Goal: Check status: Check status

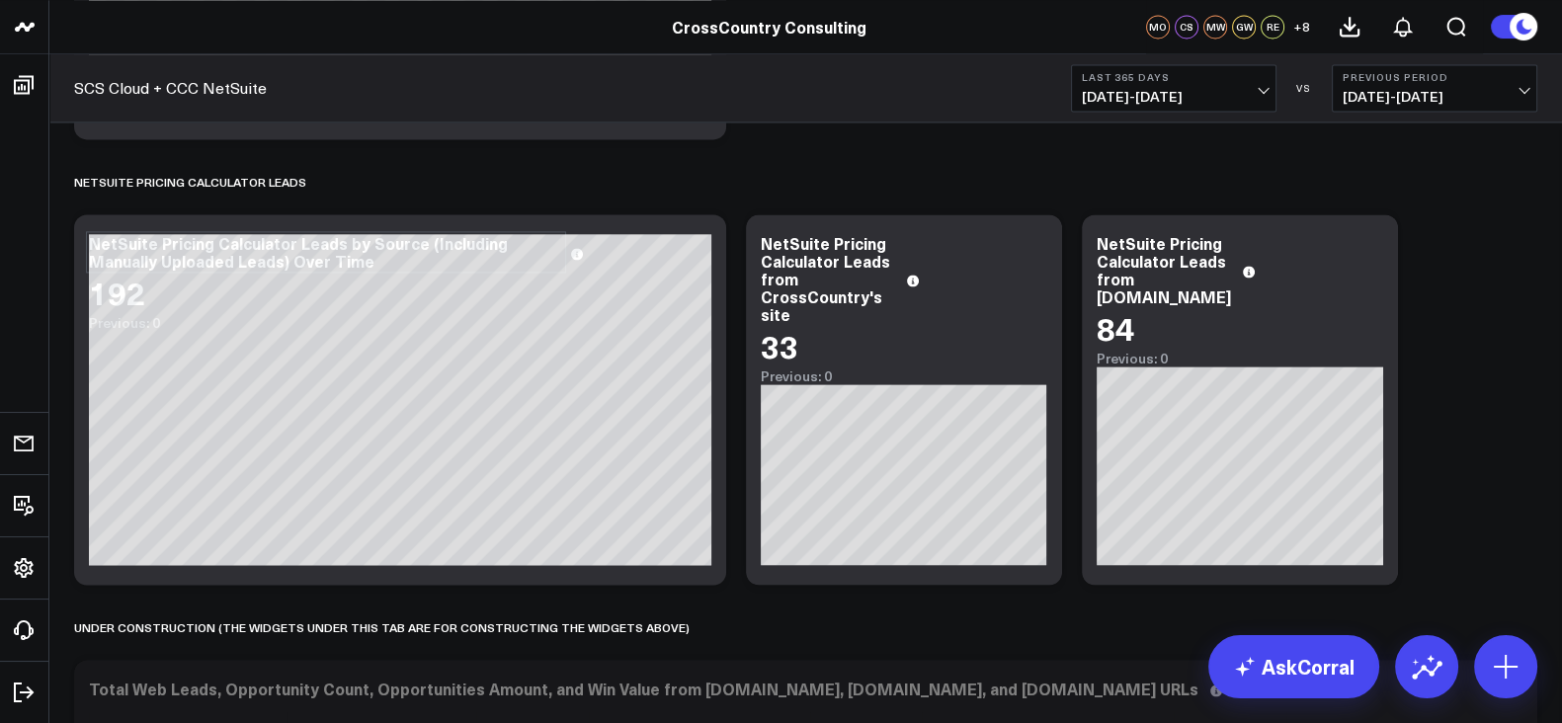
scroll to position [3579, 0]
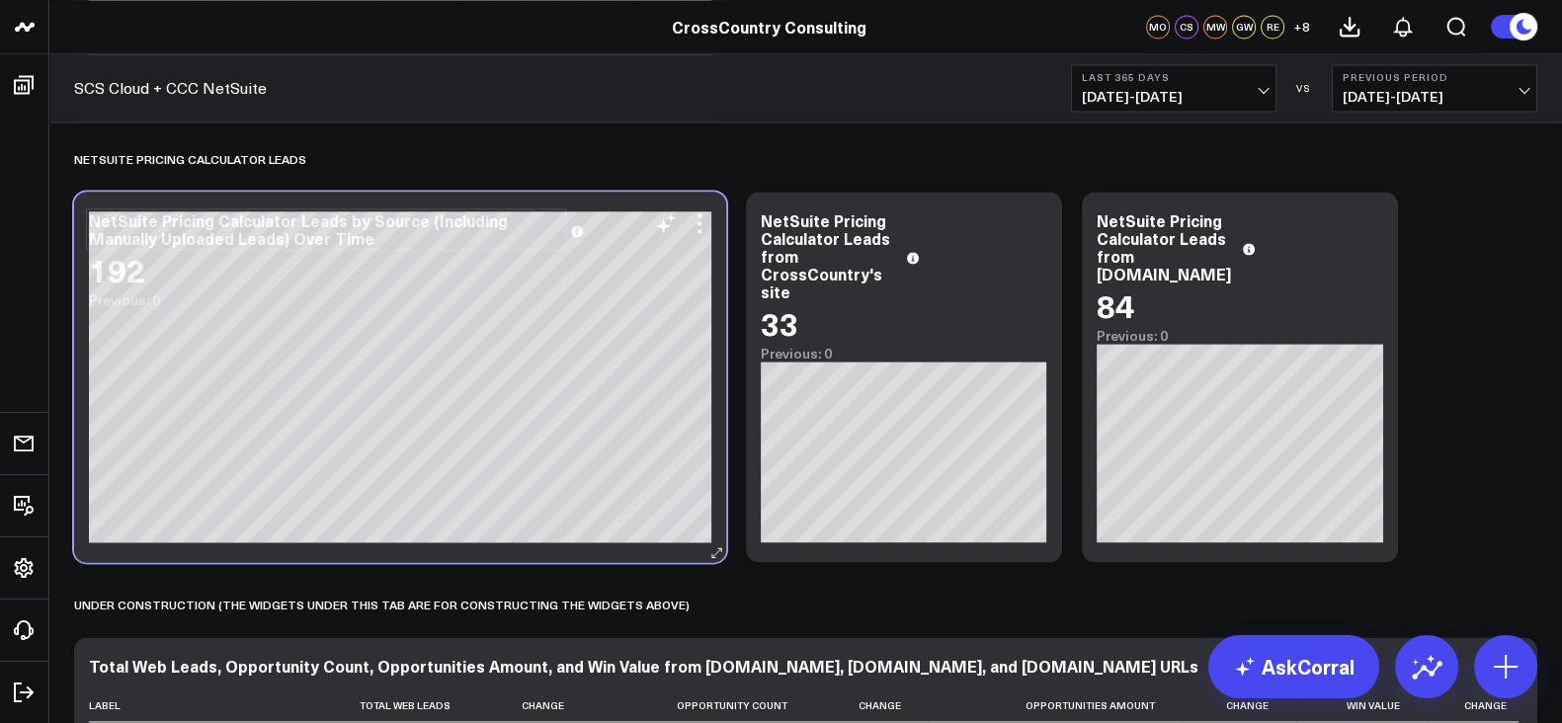
click at [405, 551] on div "NetSuite Pricing Calculator Leads by Source (Including Manually Uploaded Leads)…" at bounding box center [400, 377] width 652 height 371
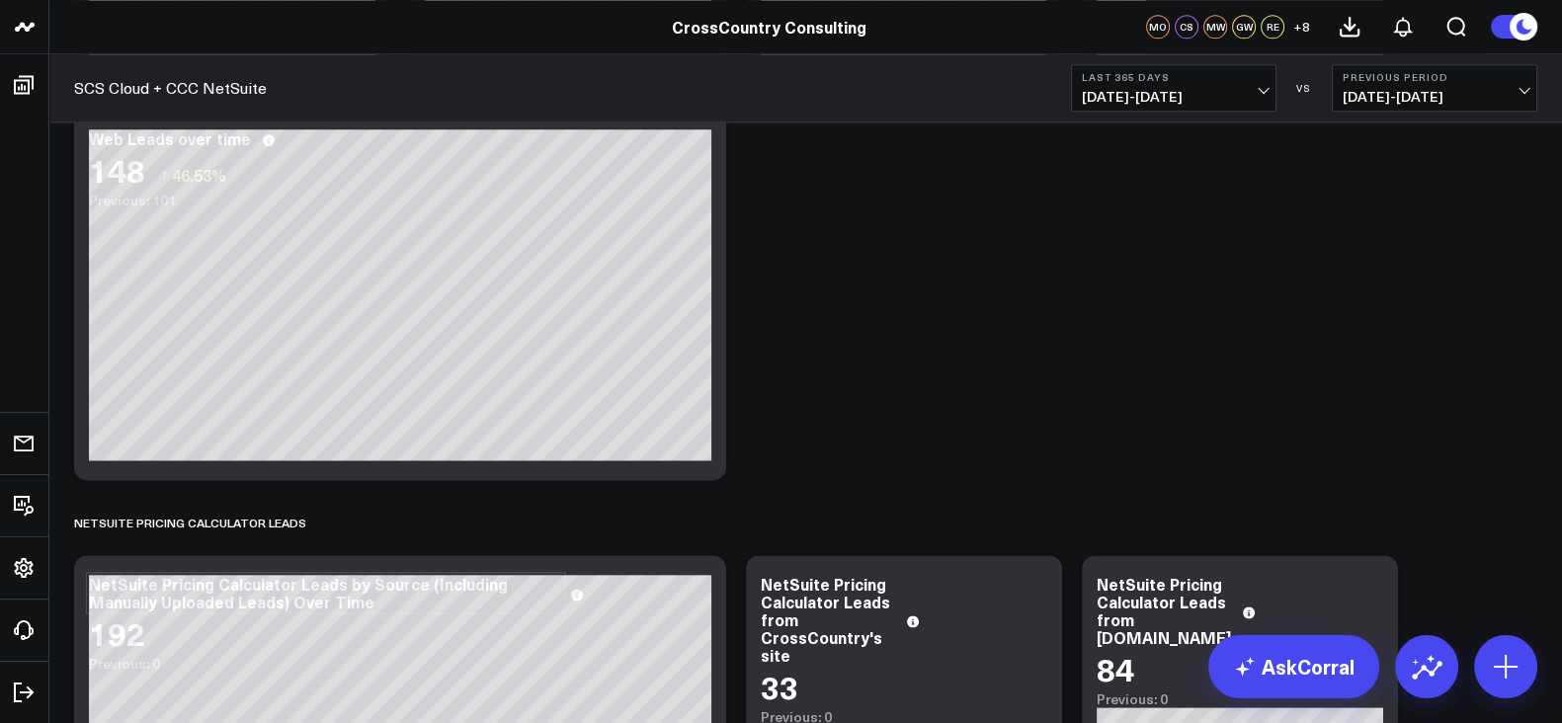
scroll to position [3359, 0]
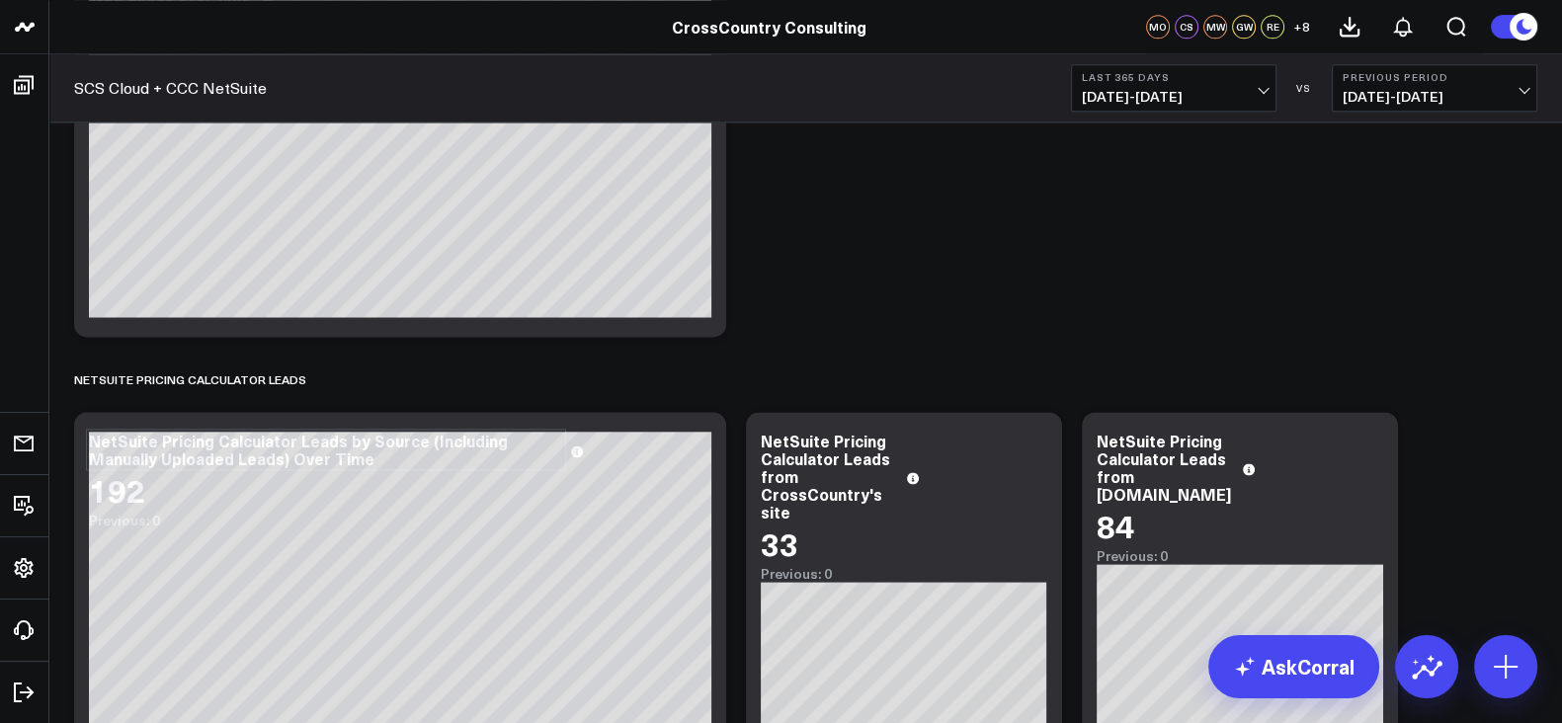
click at [1155, 116] on div "SCS Cloud + CCC NetSuite Last 365 Days [DATE] - [DATE] VS Previous Period [DATE…" at bounding box center [805, 88] width 1513 height 68
click at [1134, 85] on button "Last 365 Days [DATE] - [DATE]" at bounding box center [1174, 87] width 206 height 47
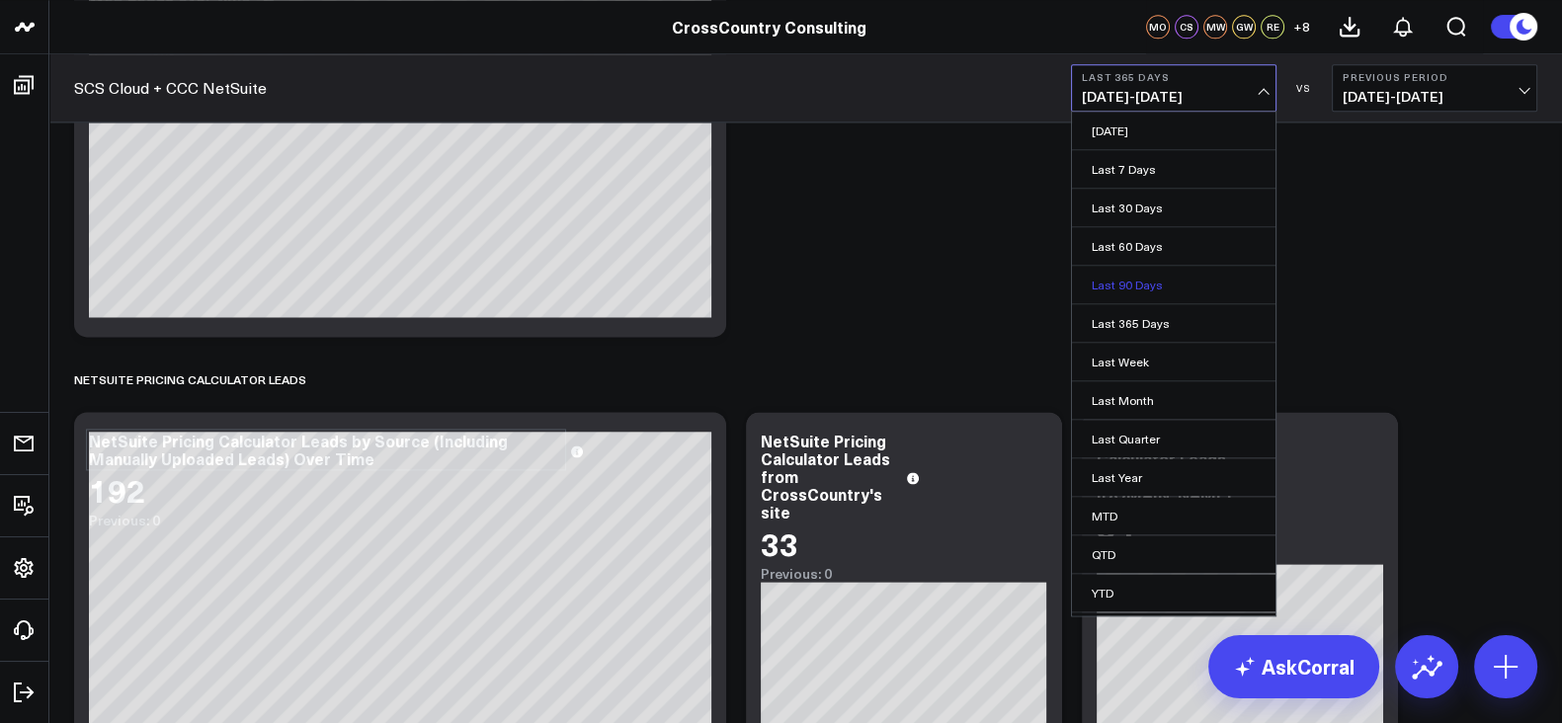
click at [1142, 278] on link "Last 90 Days" at bounding box center [1174, 285] width 204 height 38
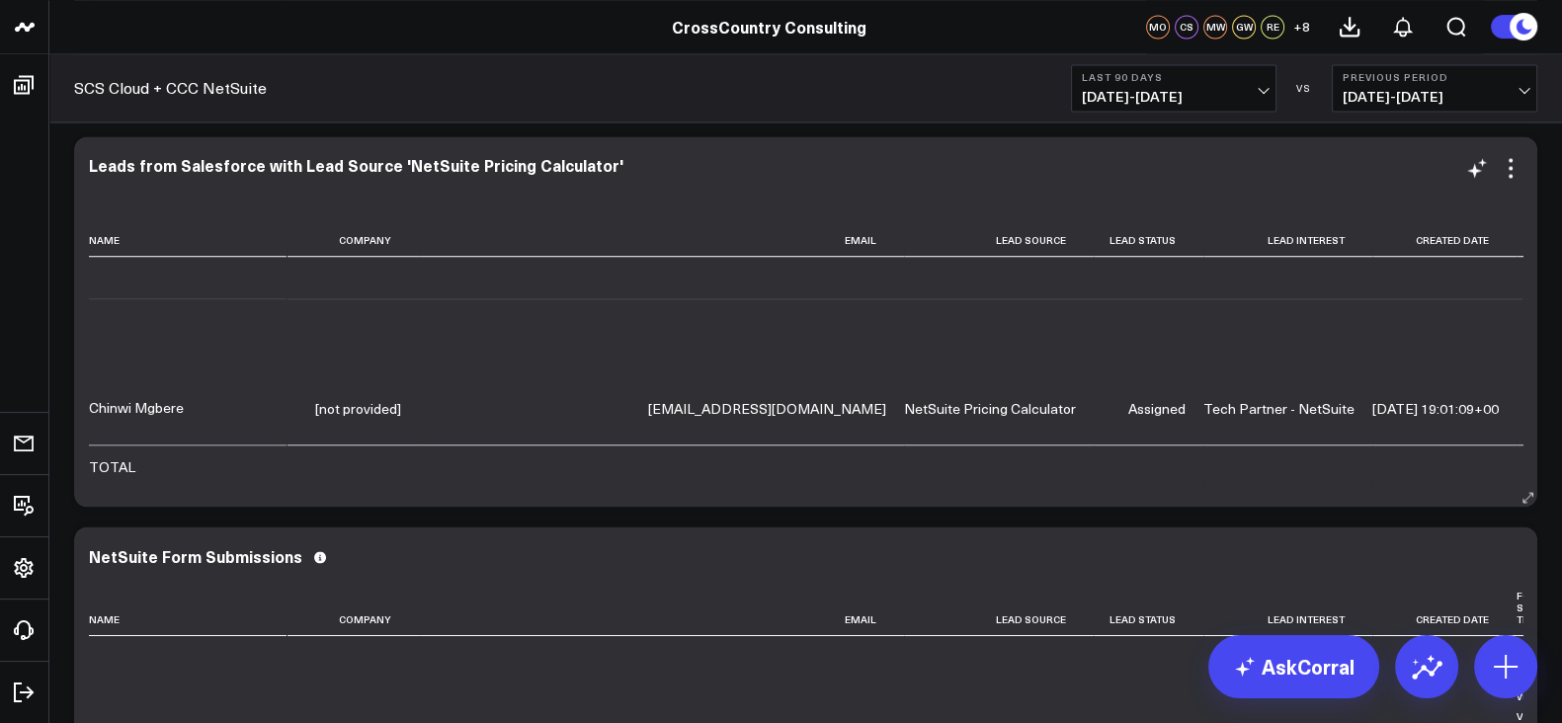
scroll to position [2268, 0]
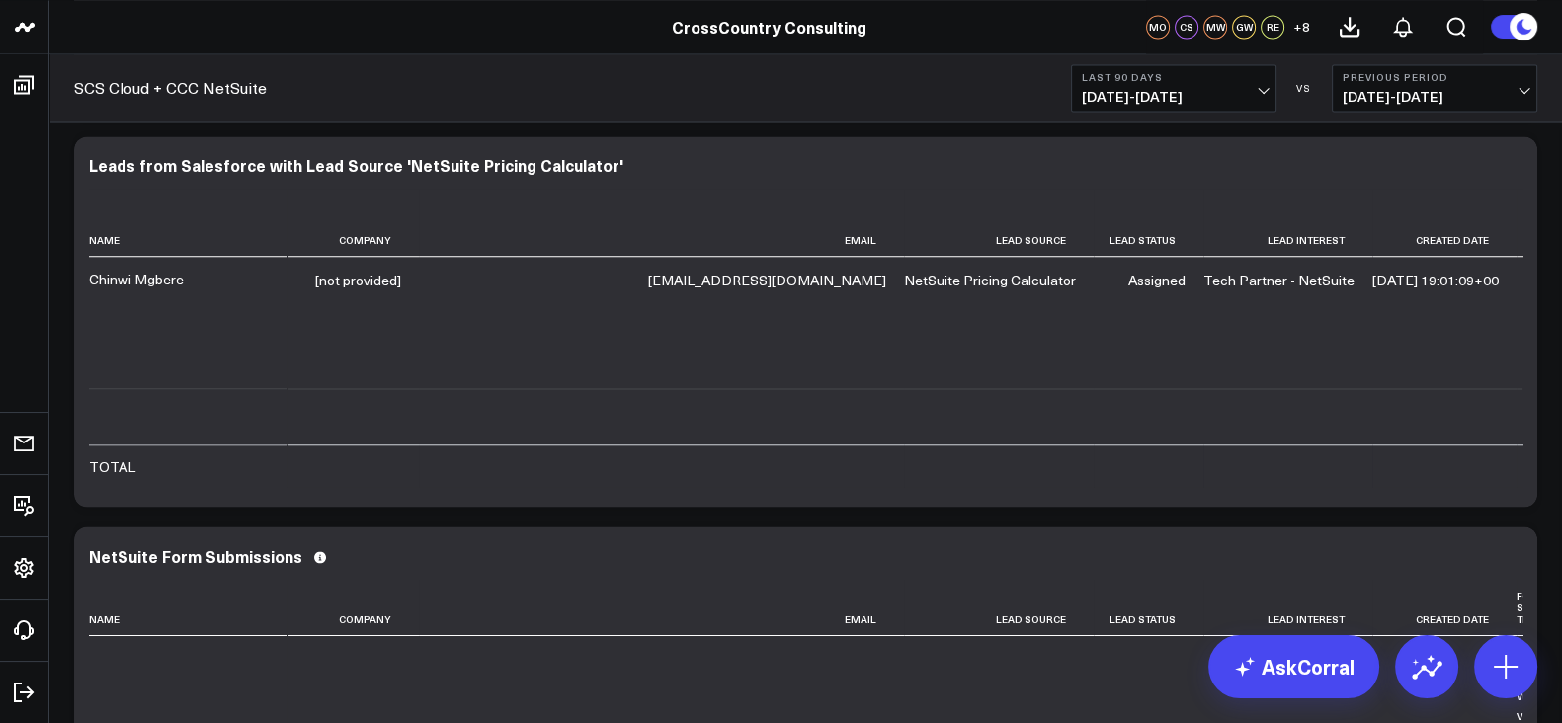
click at [1124, 102] on span "[DATE] - [DATE]" at bounding box center [1174, 97] width 184 height 16
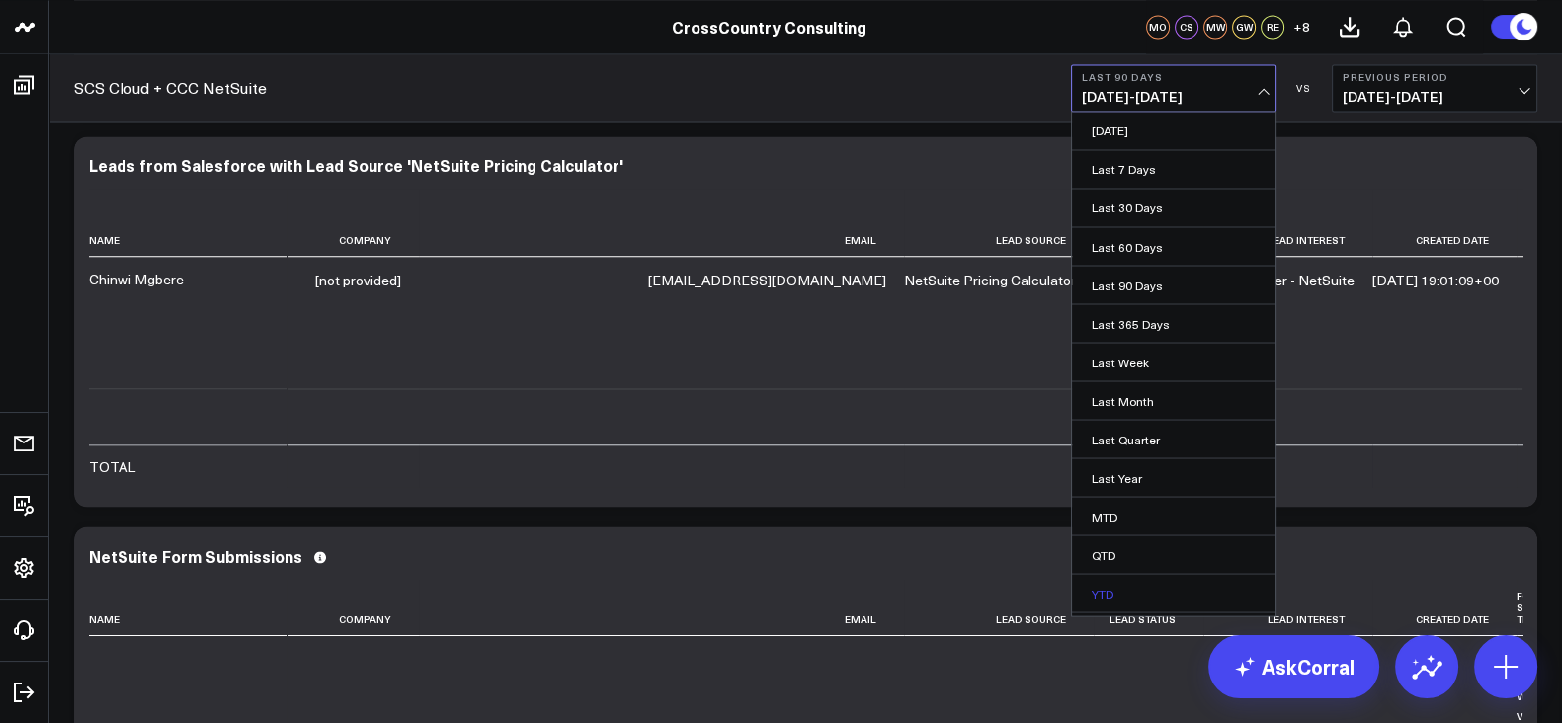
click at [1124, 596] on link "YTD" at bounding box center [1174, 593] width 204 height 38
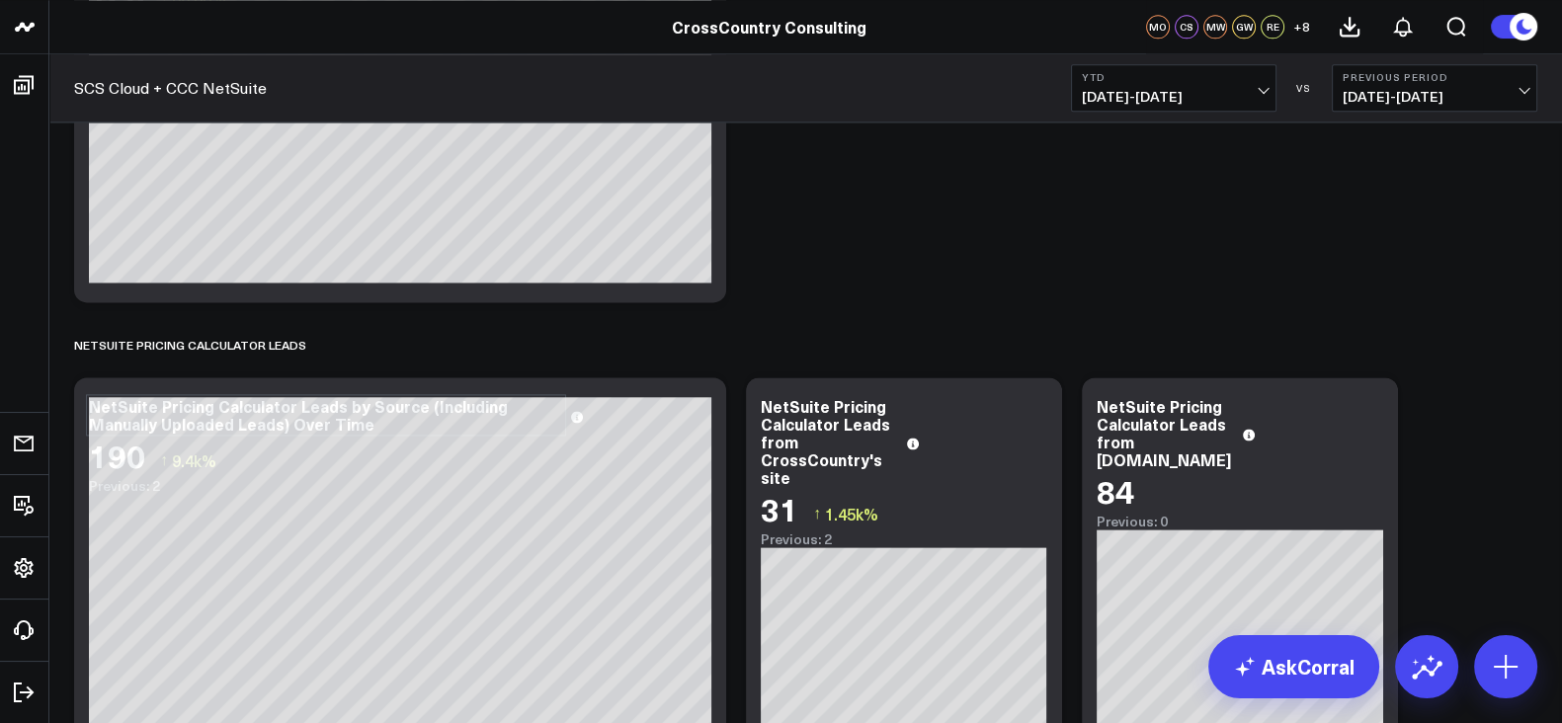
scroll to position [3522, 0]
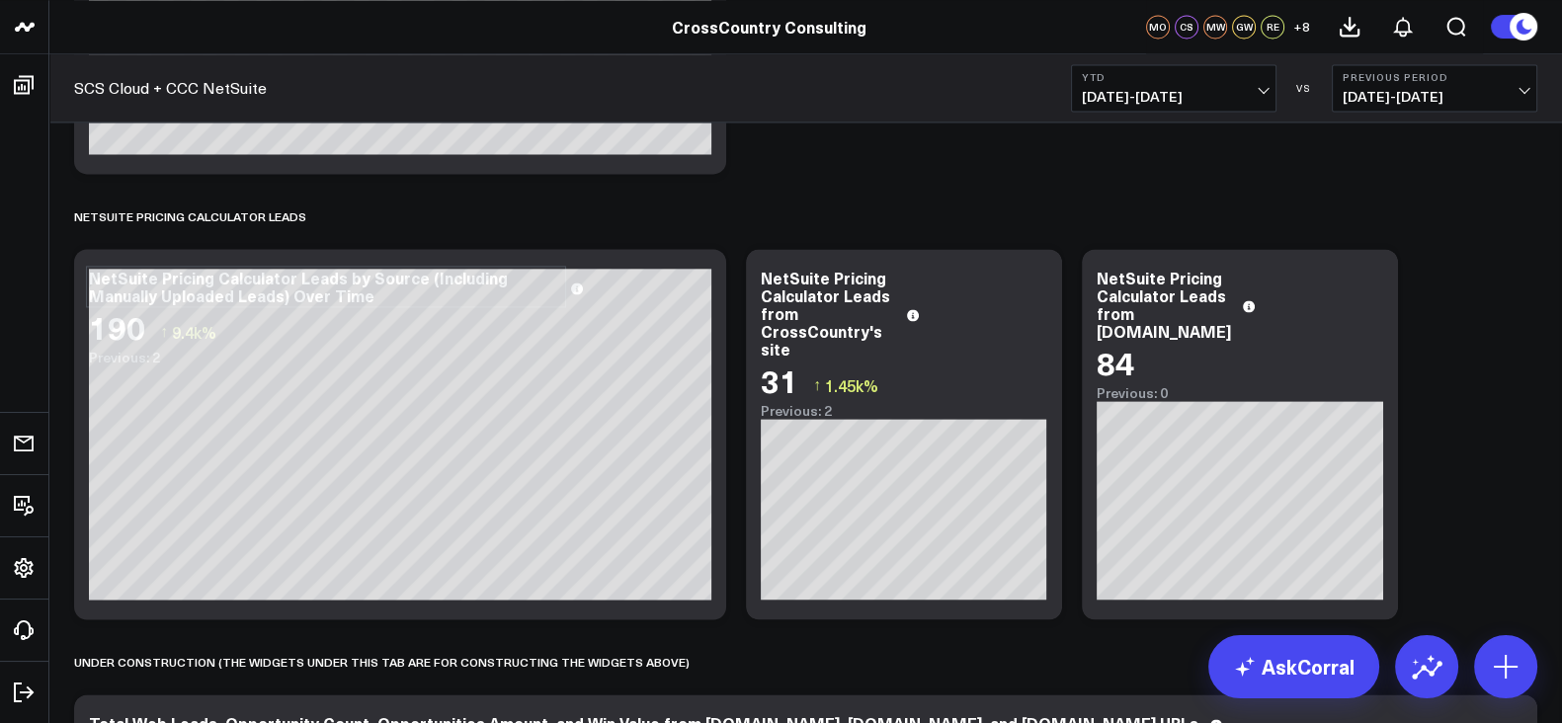
click at [1152, 76] on b "YTD" at bounding box center [1174, 77] width 184 height 12
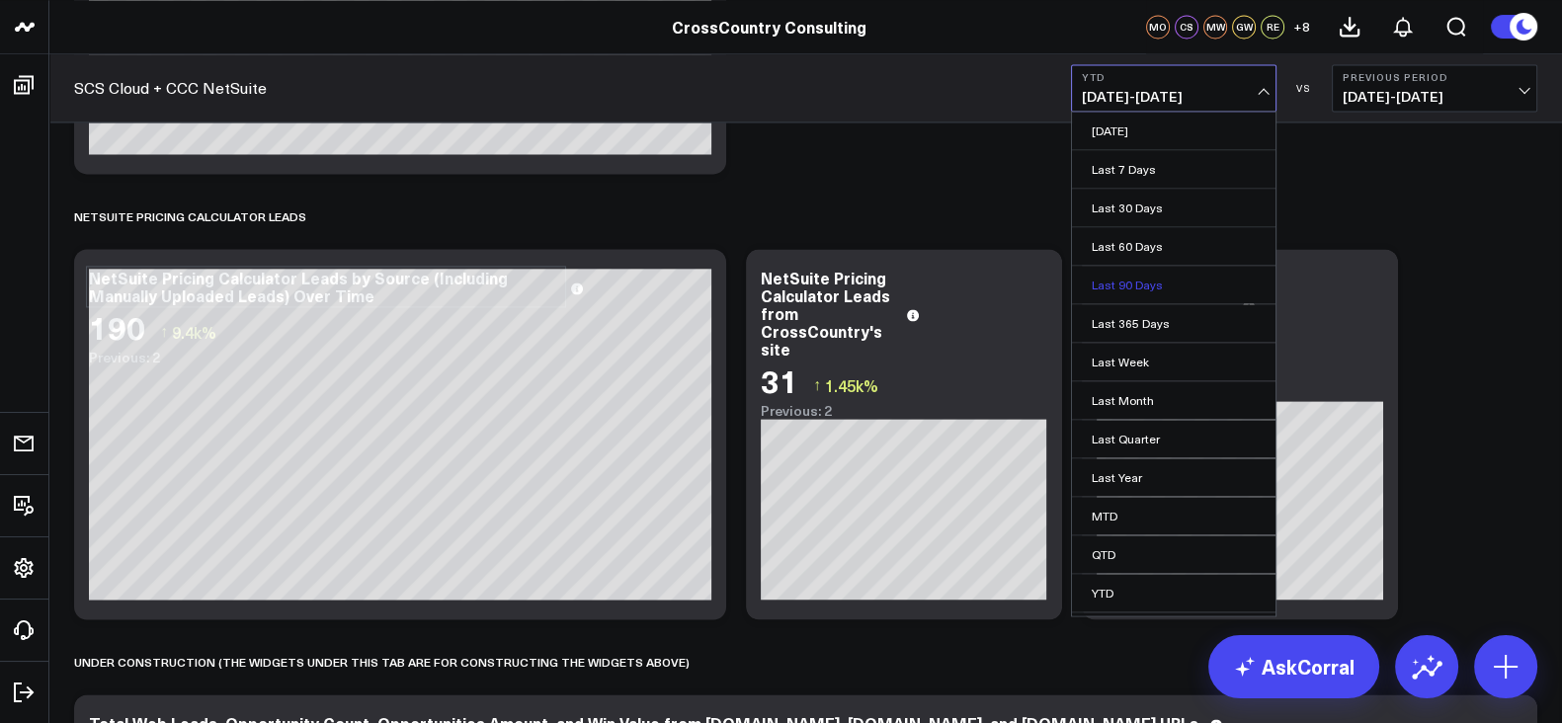
click at [1151, 278] on link "Last 90 Days" at bounding box center [1174, 285] width 204 height 38
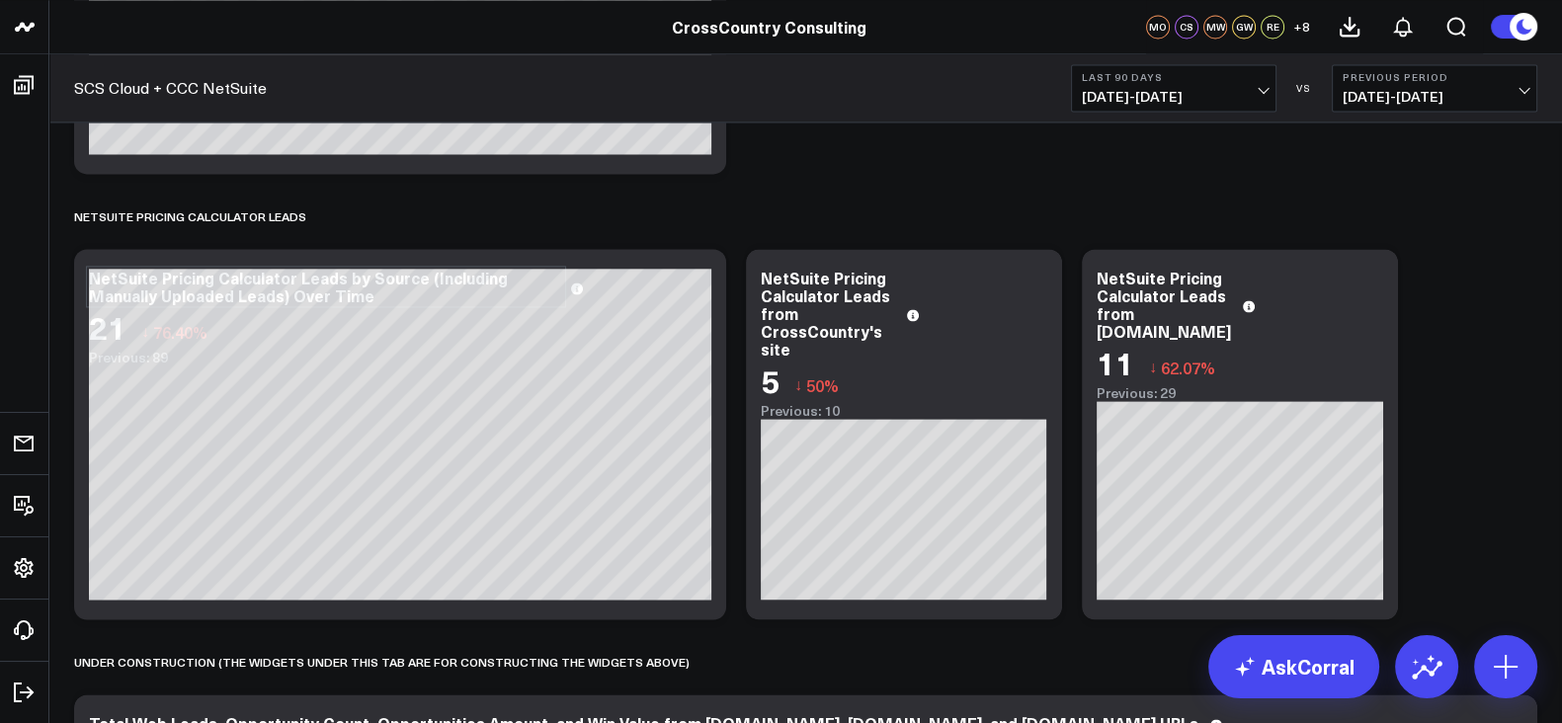
click at [1157, 76] on b "Last 90 Days" at bounding box center [1174, 77] width 184 height 12
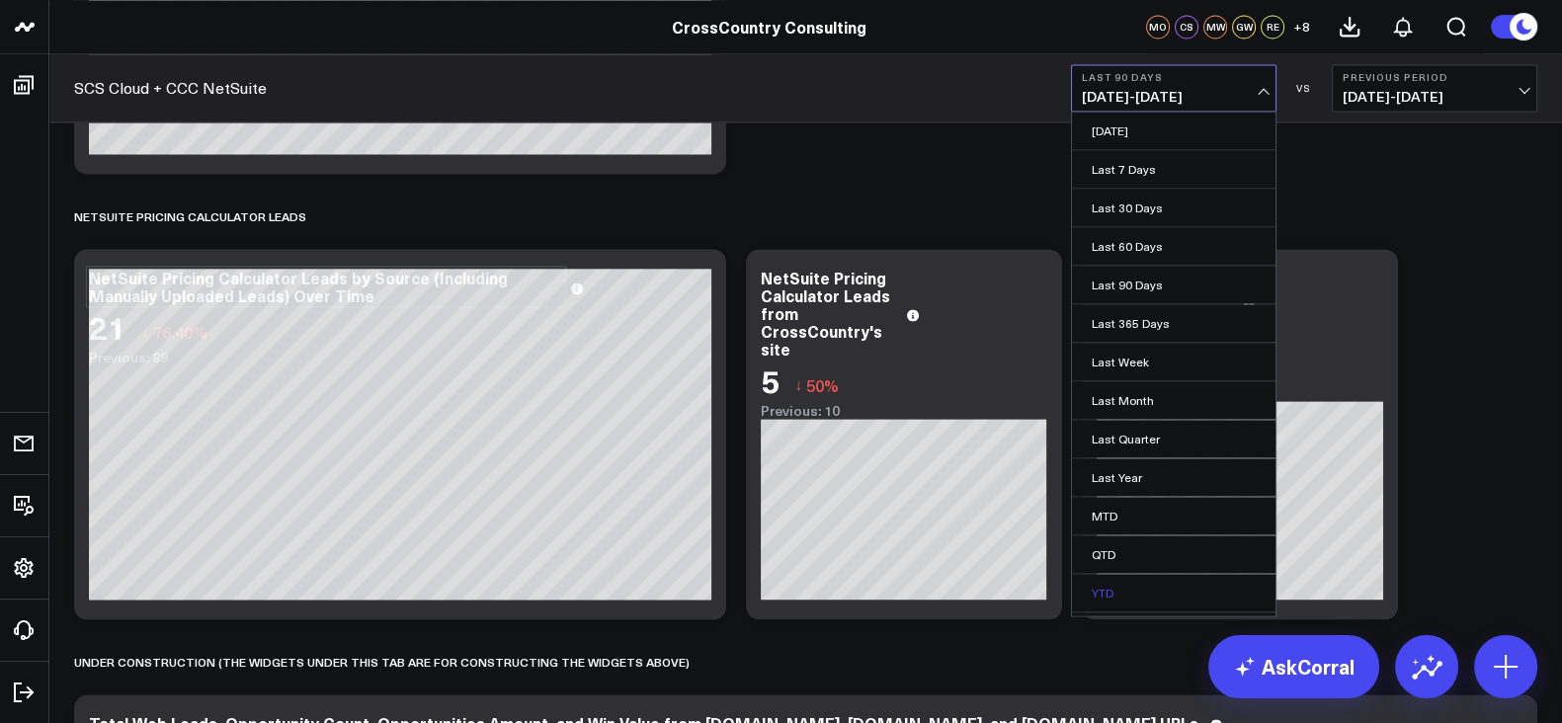
click at [1120, 581] on link "YTD" at bounding box center [1174, 593] width 204 height 38
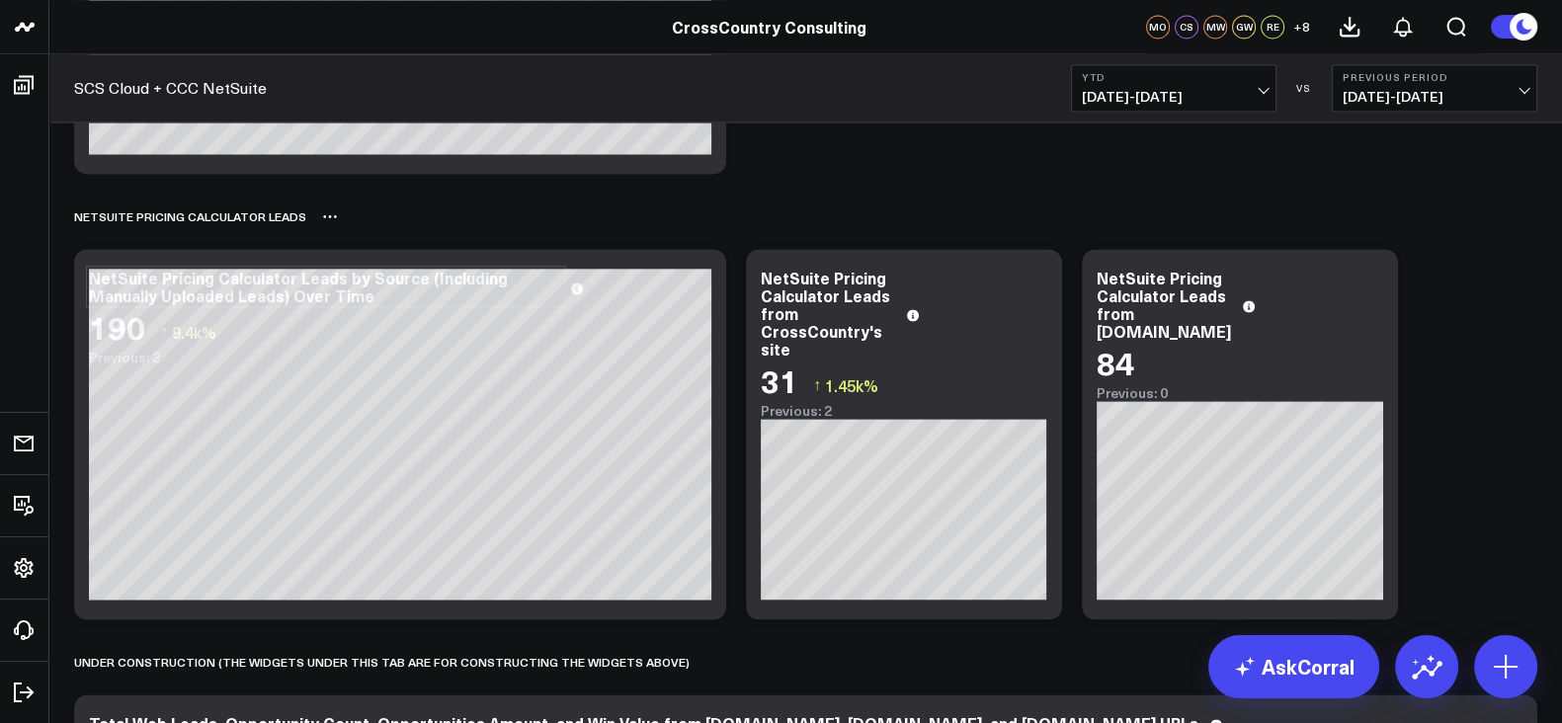
click at [763, 223] on div "NetSuite Pricing Calculator Leads" at bounding box center [805, 216] width 1463 height 45
click at [1133, 85] on button "YTD [DATE] - [DATE]" at bounding box center [1174, 87] width 206 height 47
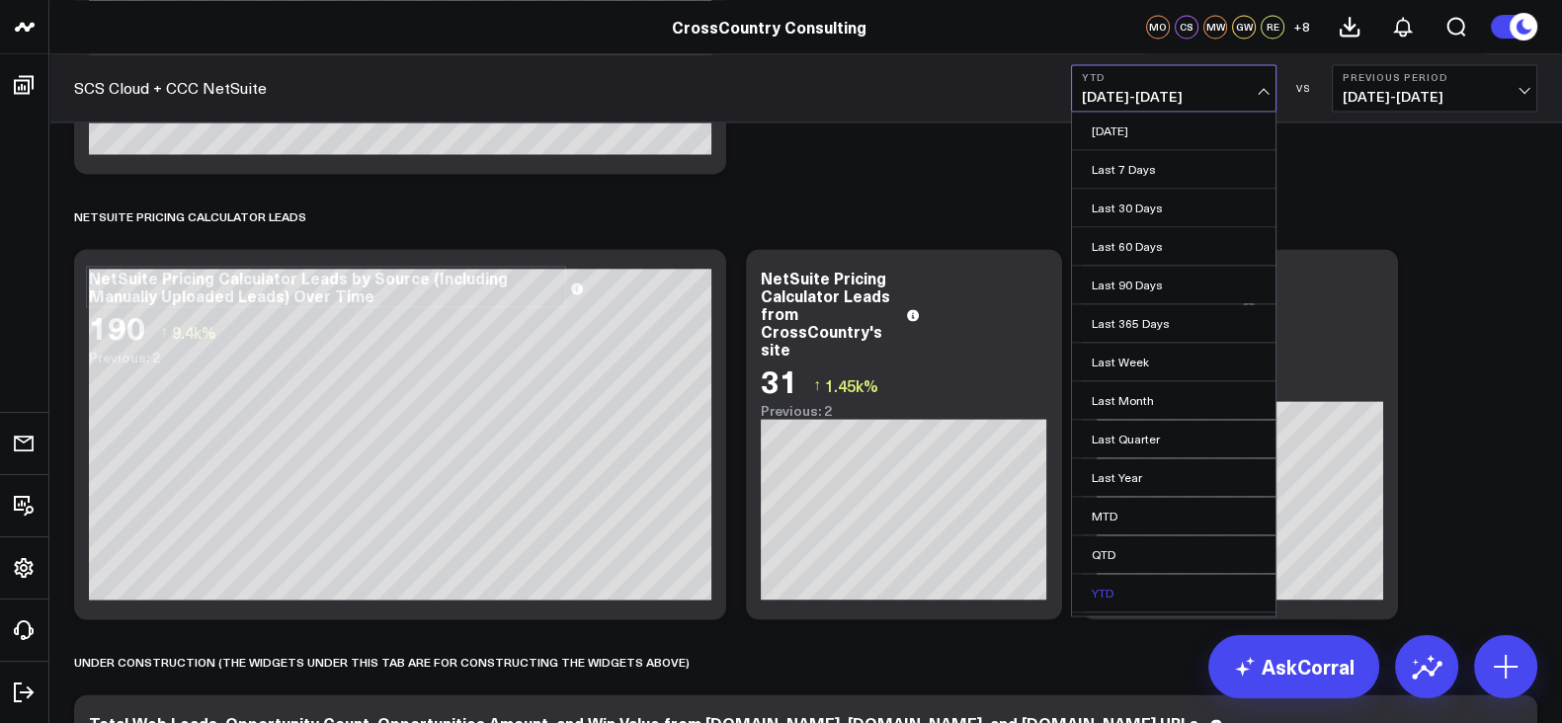
scroll to position [32, 0]
click at [1118, 587] on link "Custom Dates" at bounding box center [1174, 600] width 204 height 38
select select "8"
select select "2025"
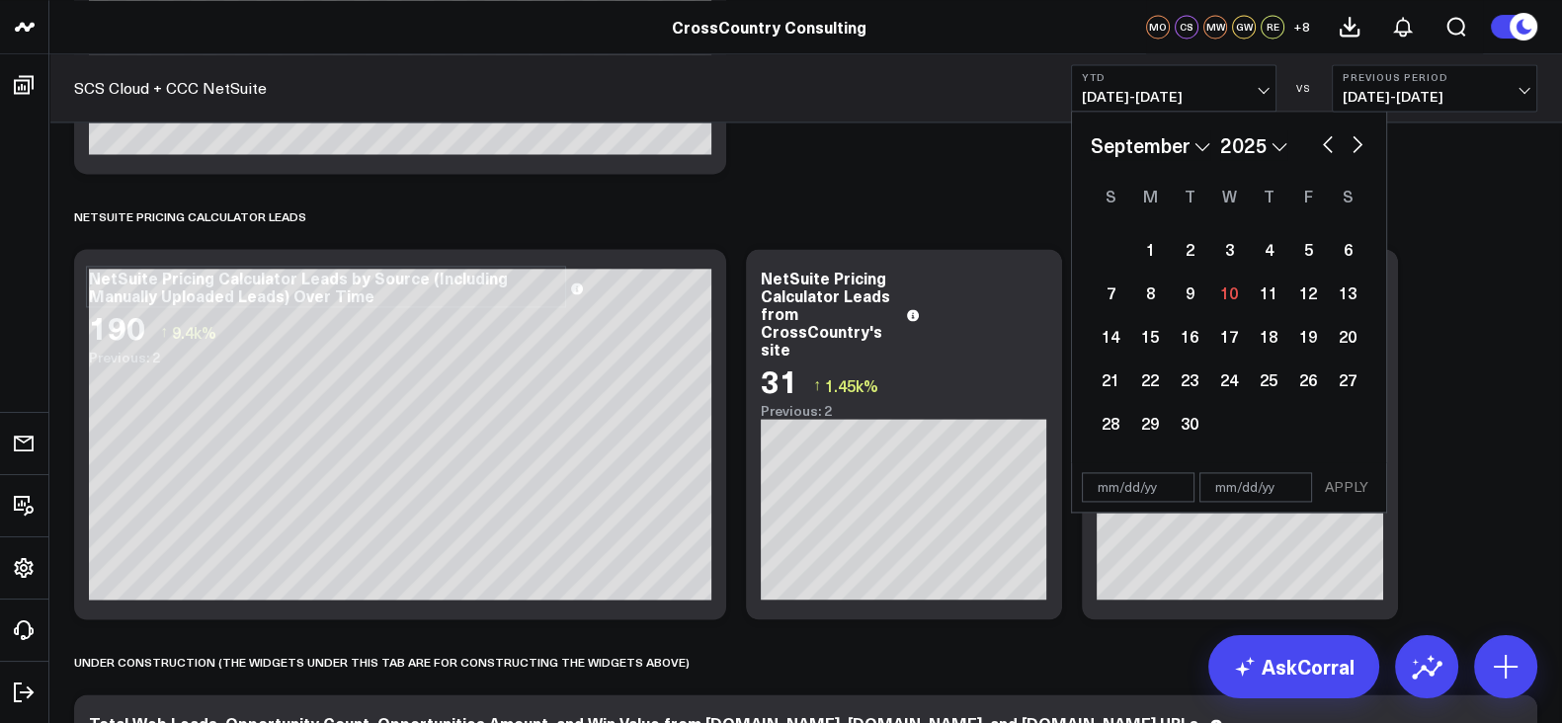
click at [1095, 101] on span "[DATE] - [DATE]" at bounding box center [1174, 97] width 184 height 16
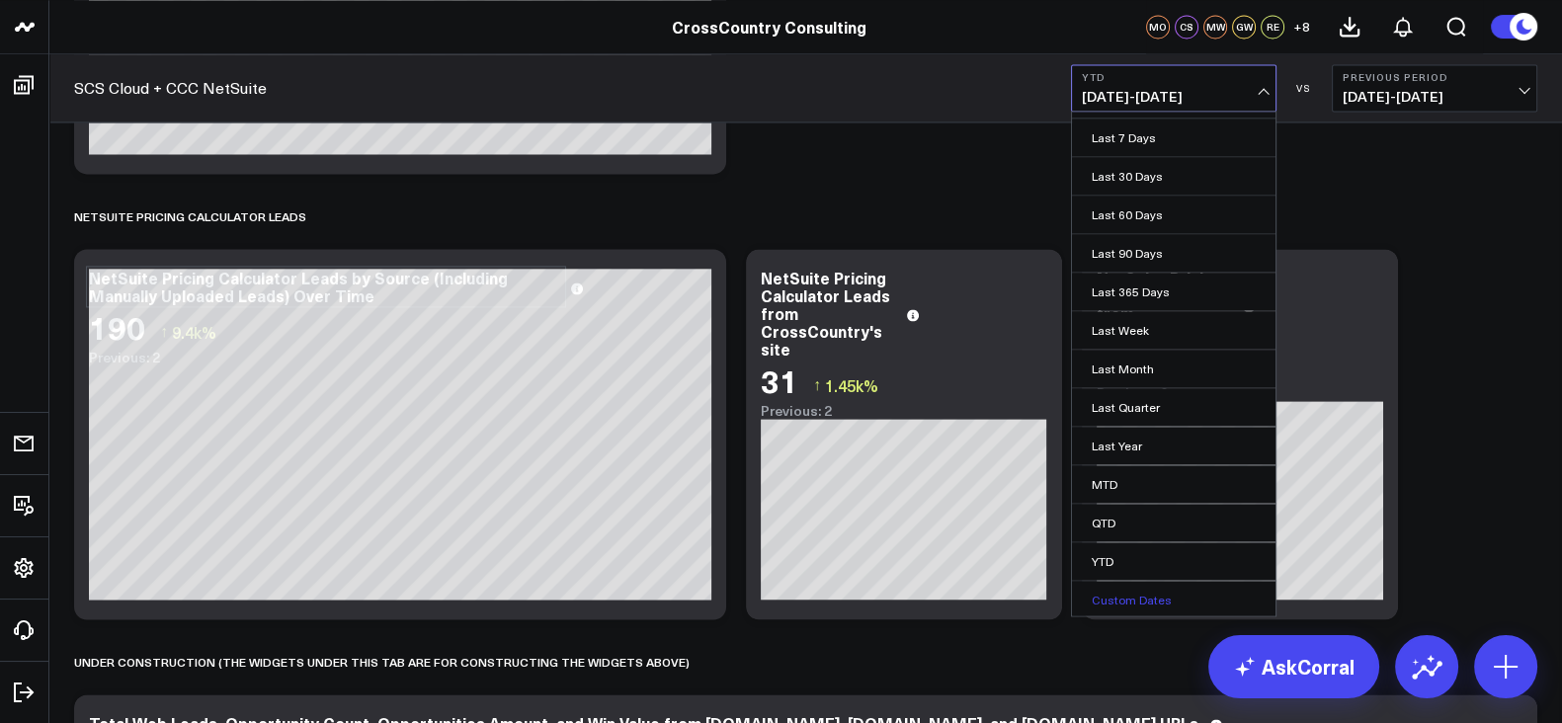
click at [1134, 595] on link "Custom Dates" at bounding box center [1174, 600] width 204 height 38
select select "8"
select select "2025"
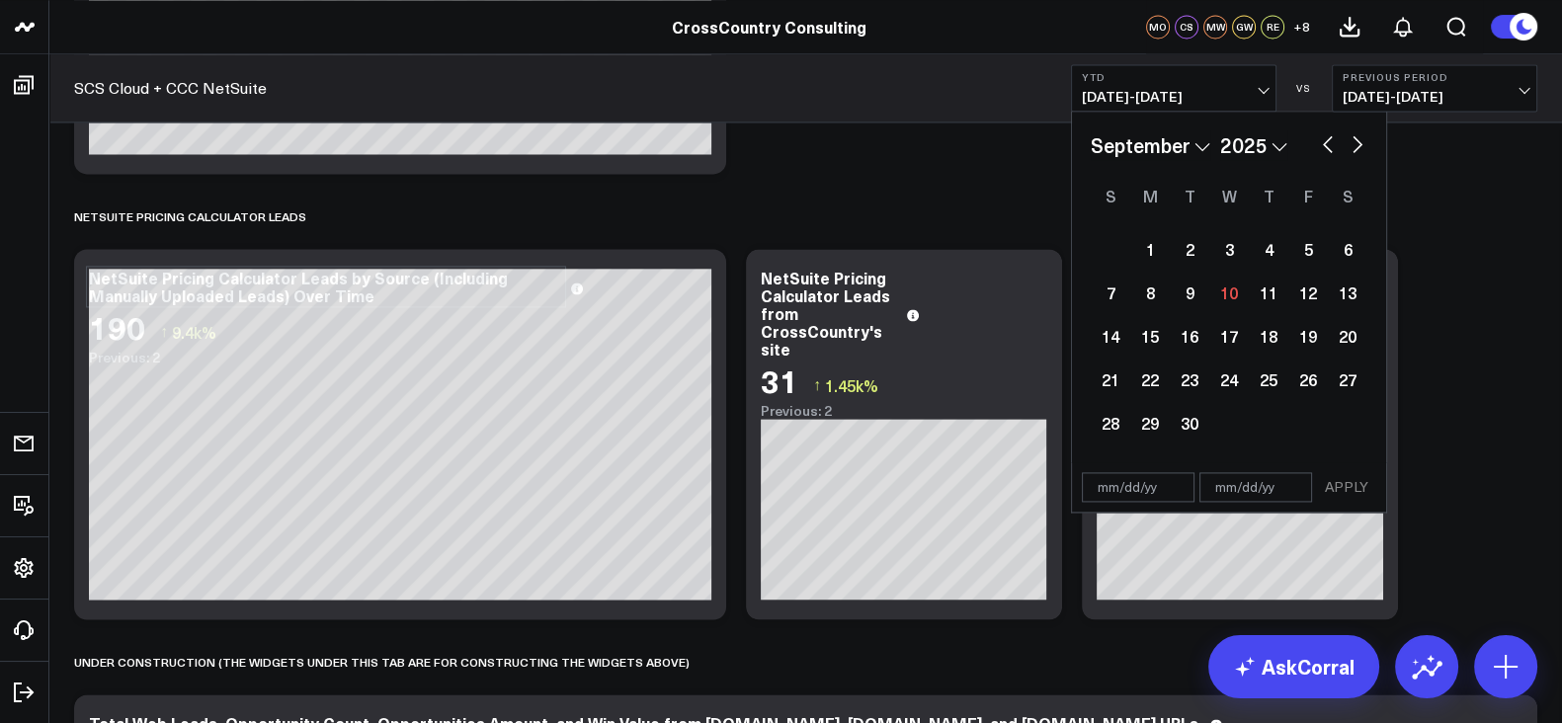
click at [1112, 494] on input "text" at bounding box center [1138, 487] width 113 height 30
select select "8"
select select "2025"
type input "04/"
